Goal: Information Seeking & Learning: Learn about a topic

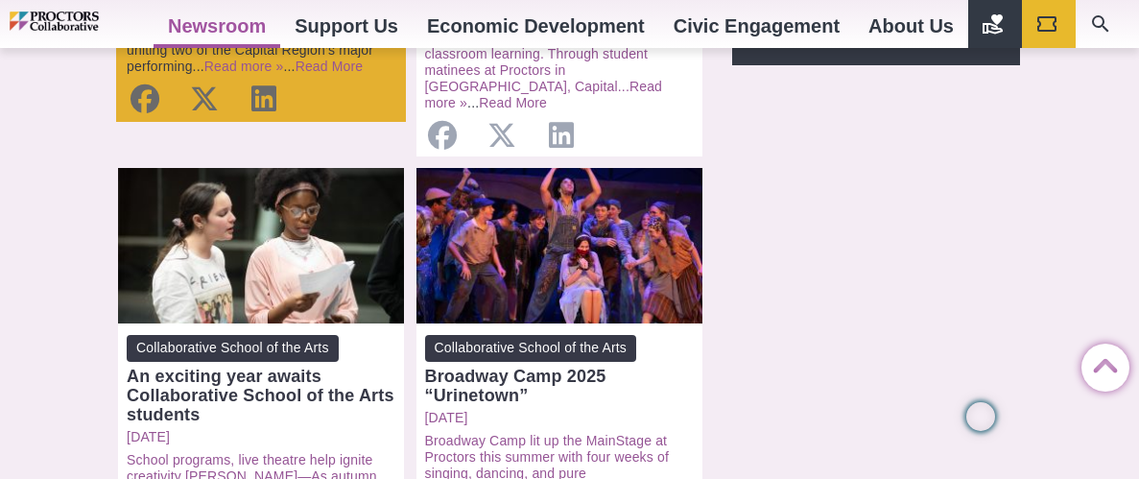
scroll to position [886, 0]
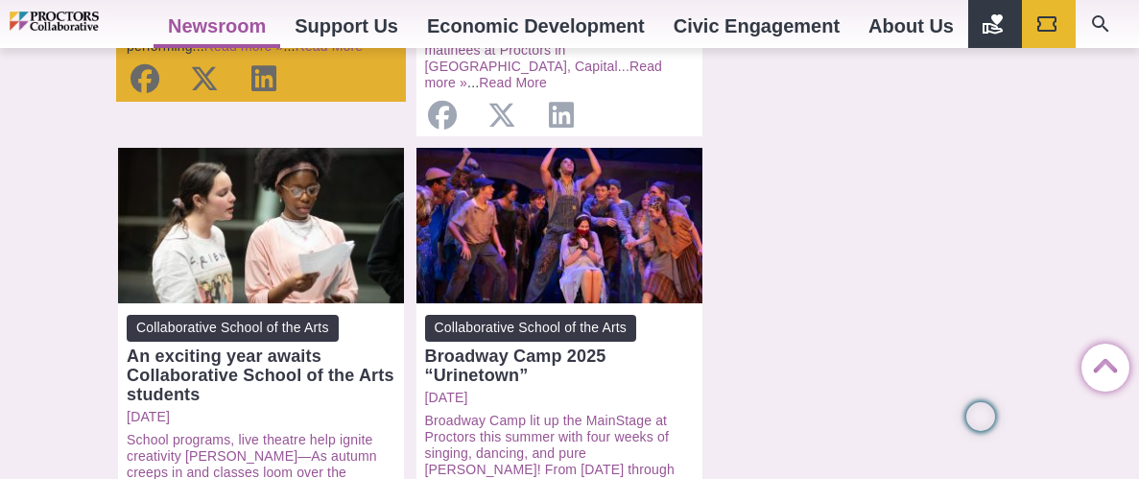
click at [297, 409] on p "Friday, August 15, 2025" at bounding box center [261, 417] width 269 height 16
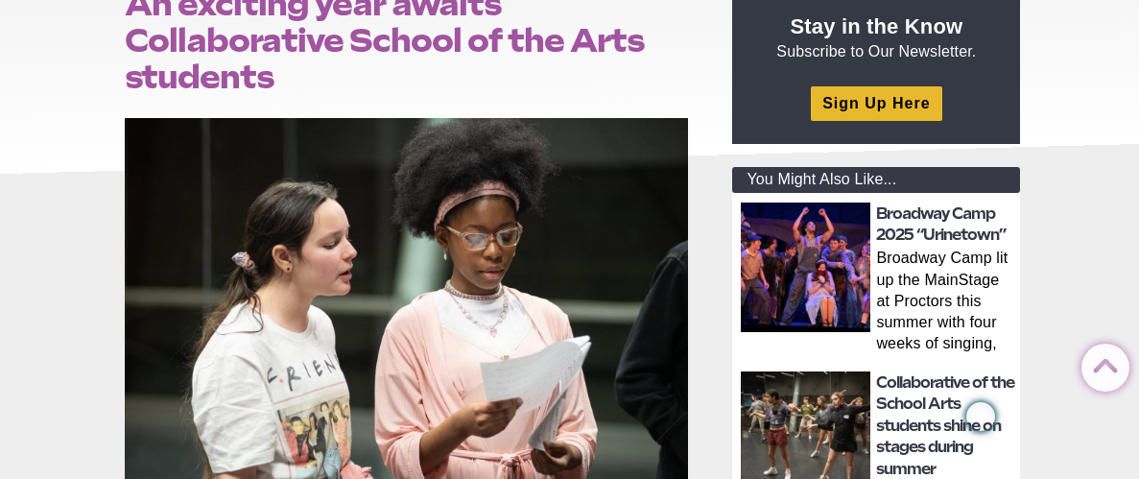
scroll to position [277, 0]
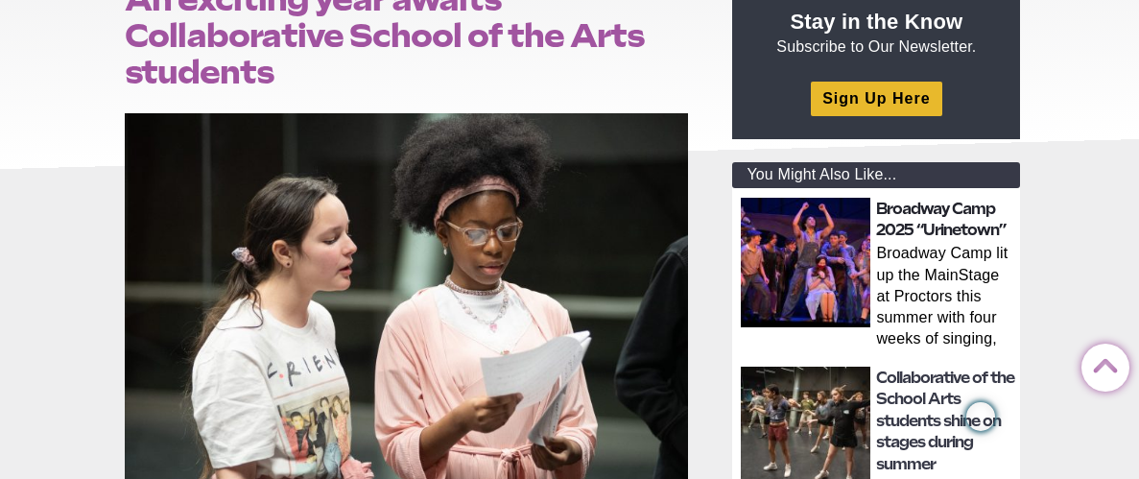
click at [938, 222] on link "Broadway Camp 2025 “Urinetown”" at bounding box center [941, 219] width 130 height 39
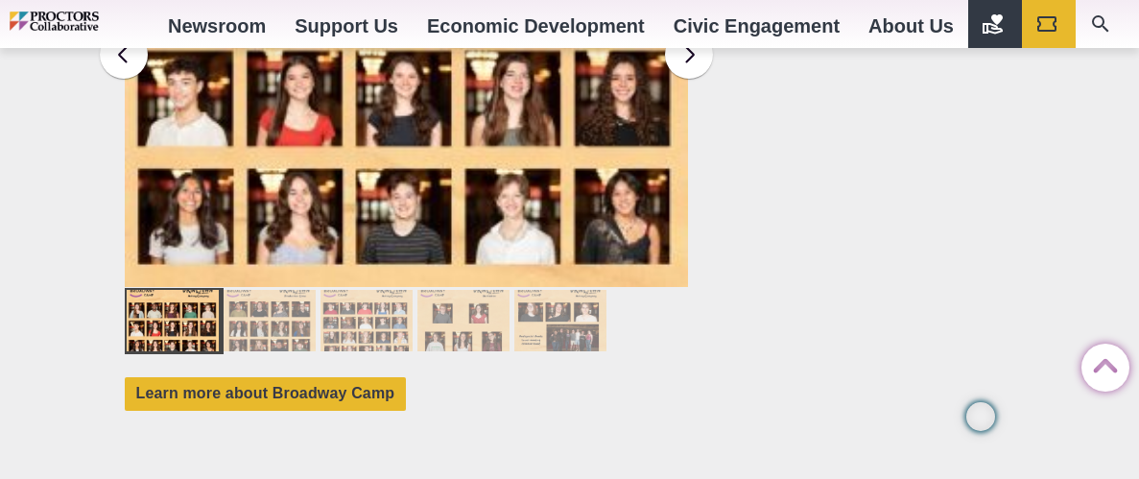
scroll to position [1925, 0]
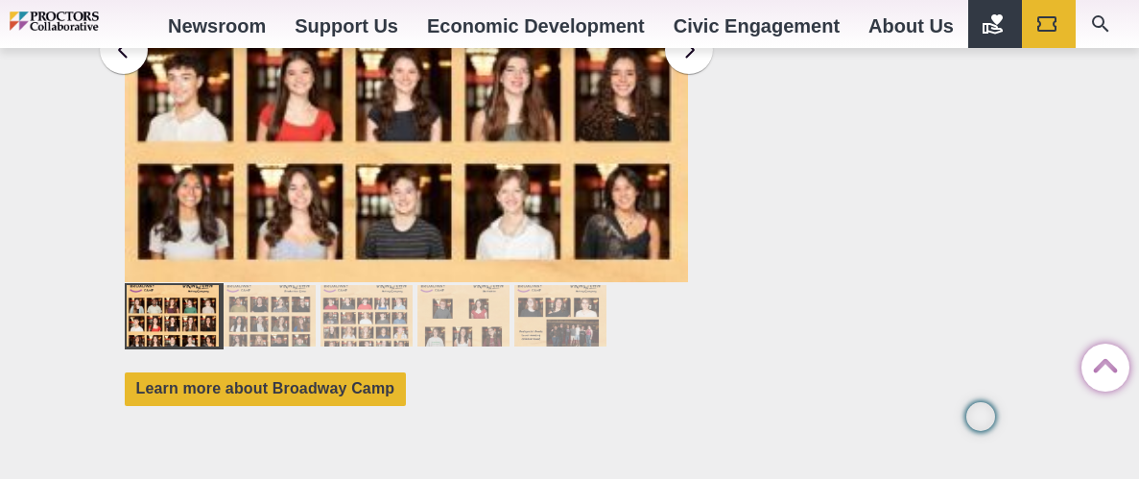
click at [280, 293] on div at bounding box center [270, 315] width 92 height 61
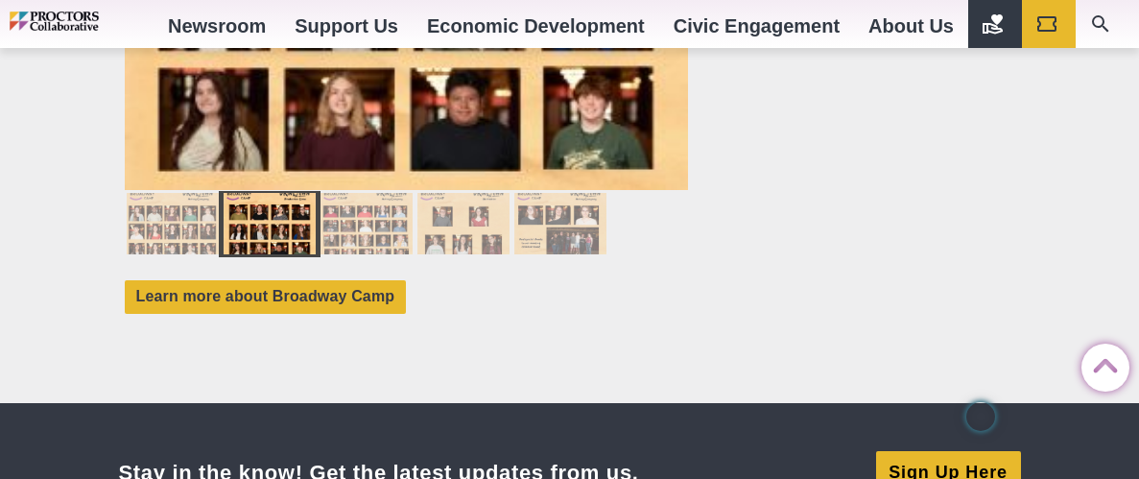
scroll to position [2040, 0]
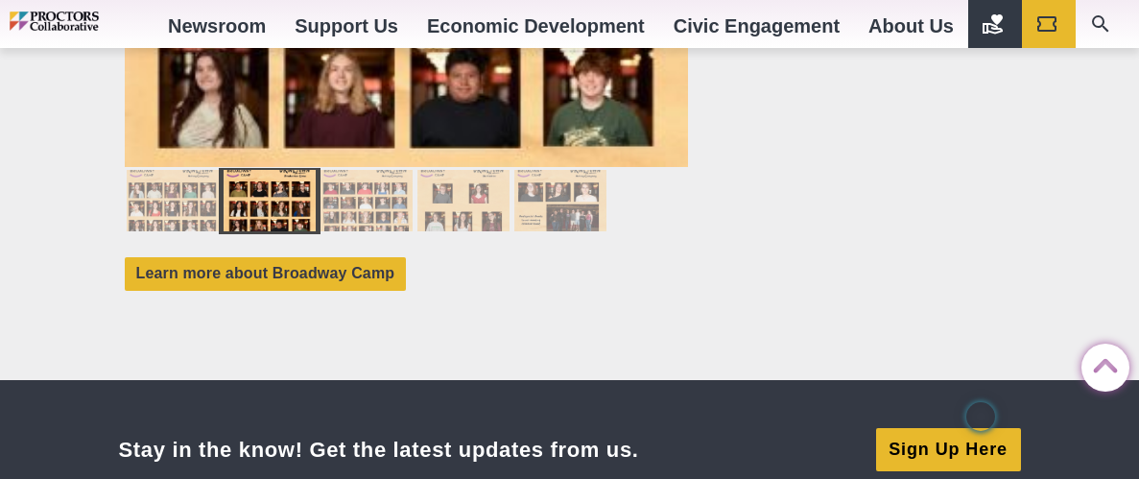
click at [392, 187] on div at bounding box center [367, 200] width 92 height 61
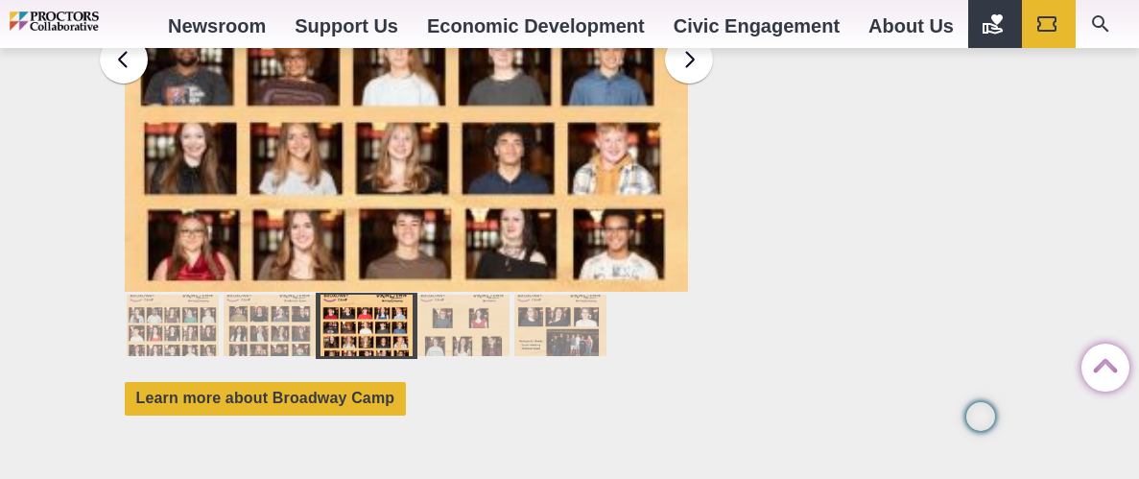
scroll to position [1925, 0]
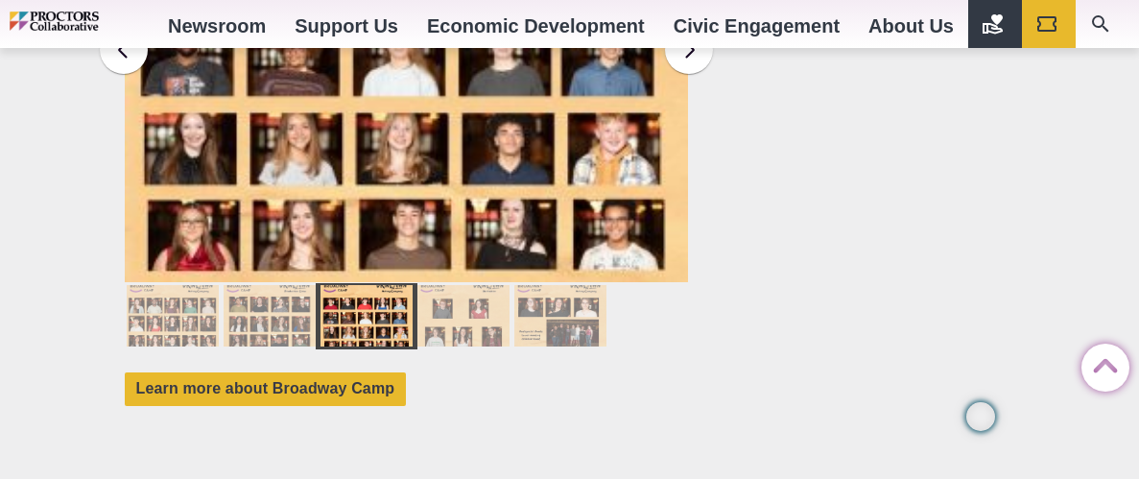
click at [466, 297] on div at bounding box center [463, 315] width 92 height 61
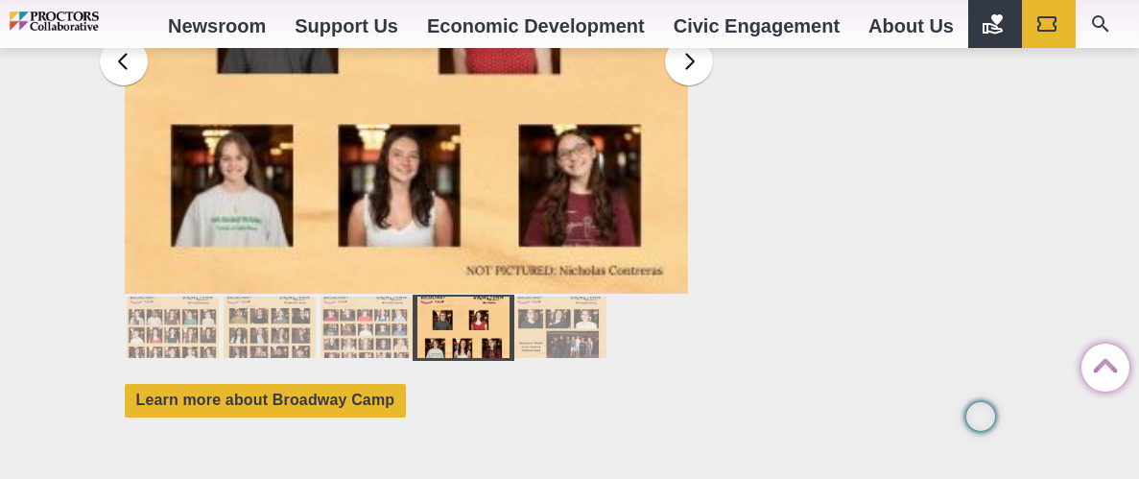
scroll to position [1915, 0]
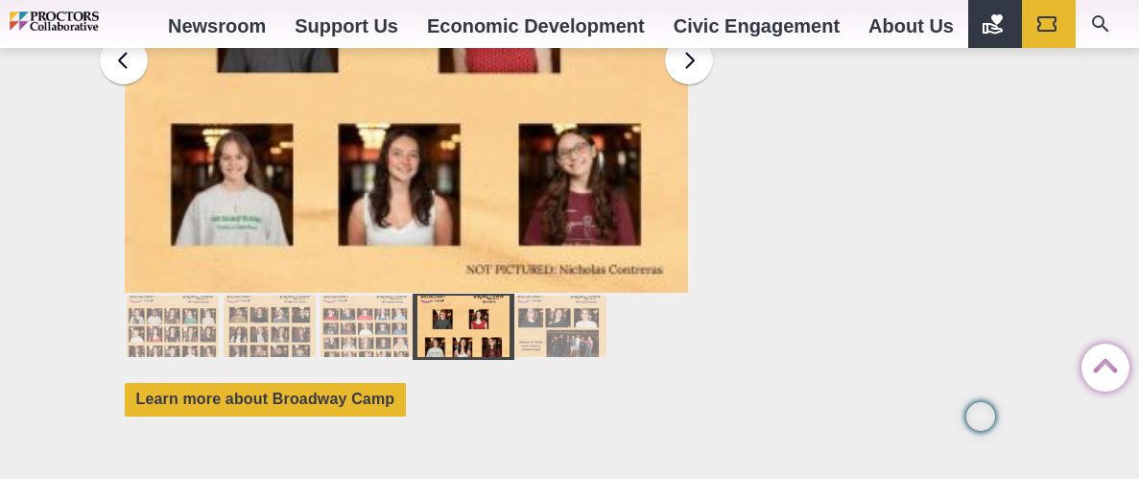
click at [549, 296] on div at bounding box center [560, 326] width 92 height 61
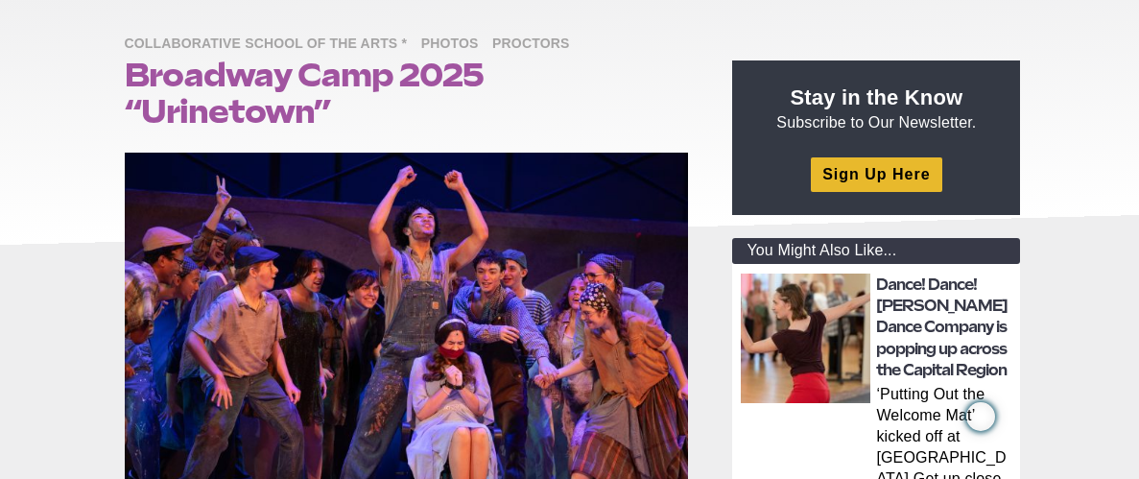
scroll to position [0, 0]
